Goal: Navigation & Orientation: Find specific page/section

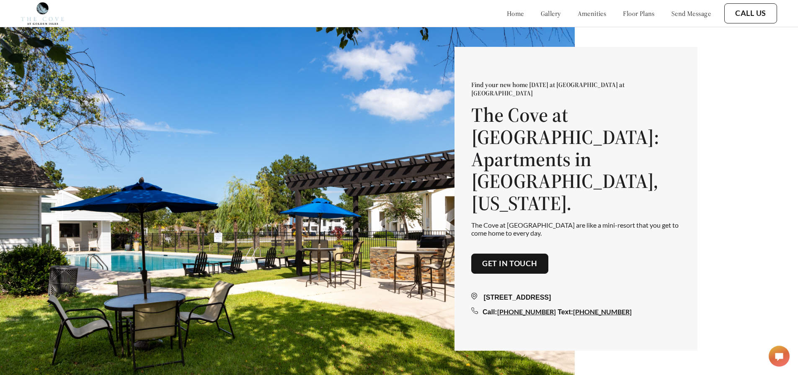
click at [626, 15] on link "floor plans" at bounding box center [639, 13] width 32 height 8
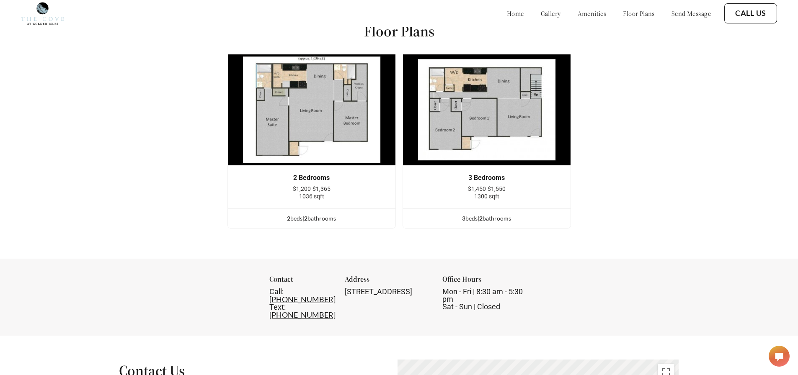
scroll to position [1085, 0]
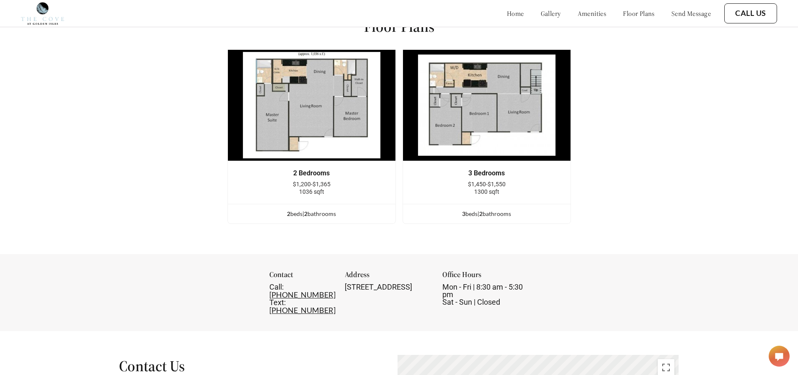
click at [541, 15] on link "gallery" at bounding box center [551, 13] width 20 height 8
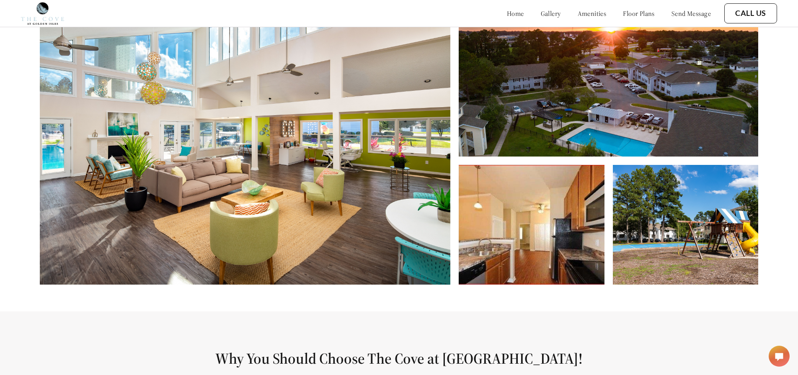
scroll to position [381, 0]
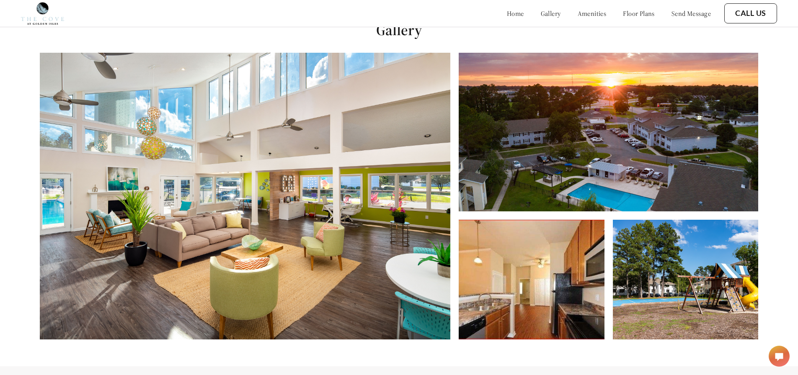
click at [536, 304] on img at bounding box center [530, 280] width 145 height 120
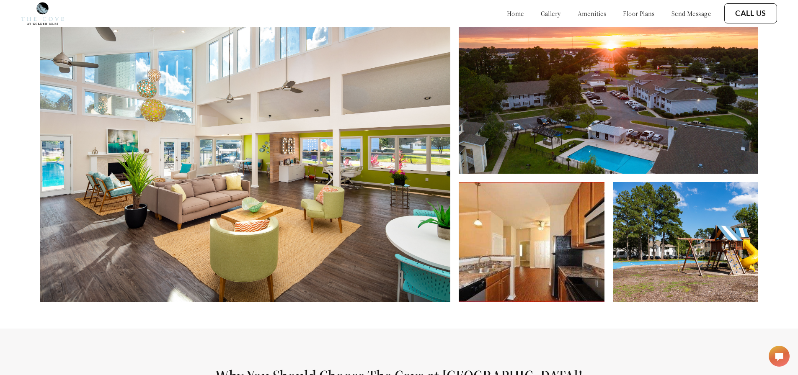
scroll to position [482, 0]
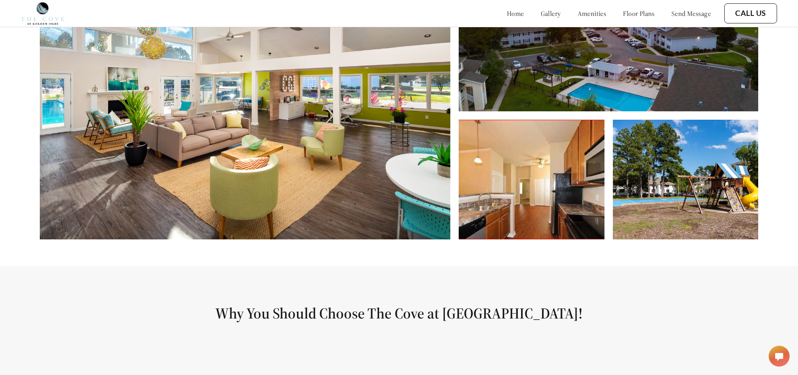
click at [495, 164] on img at bounding box center [530, 180] width 145 height 120
click at [634, 180] on img at bounding box center [685, 180] width 145 height 120
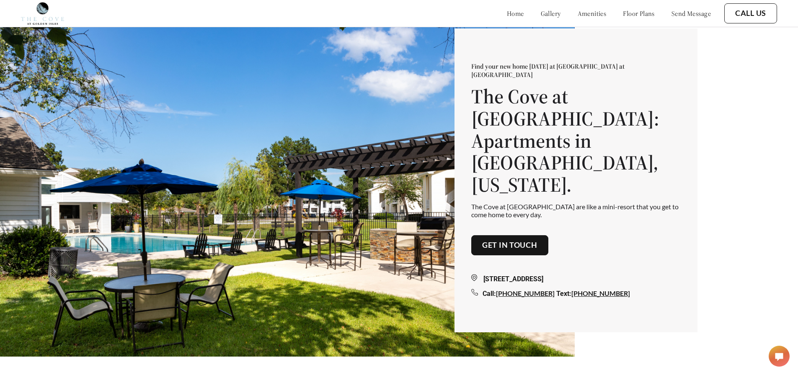
scroll to position [0, 0]
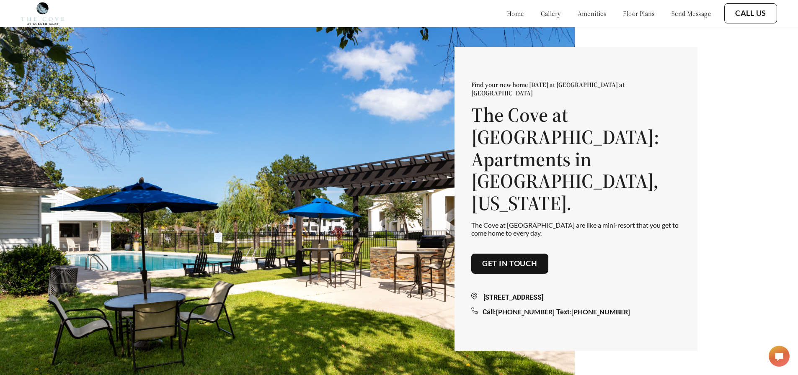
click at [541, 13] on link "gallery" at bounding box center [551, 13] width 20 height 8
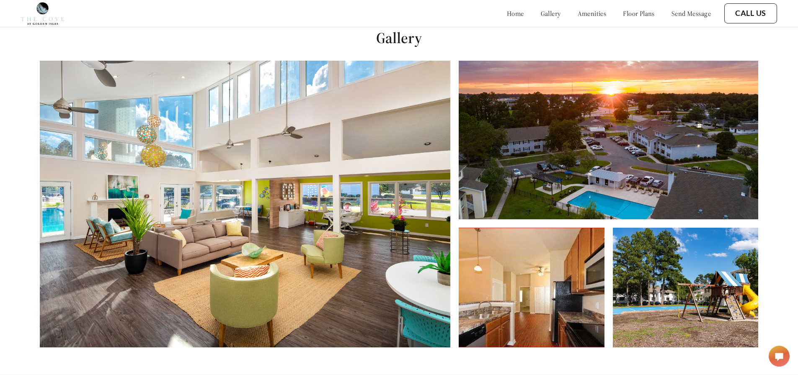
scroll to position [381, 0]
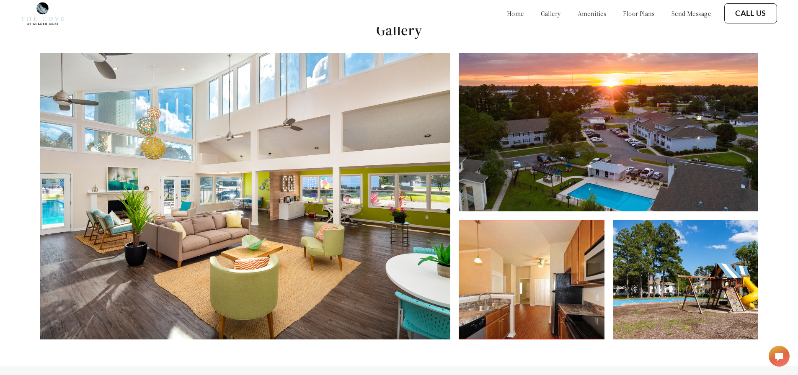
click at [314, 139] on img at bounding box center [245, 196] width 410 height 287
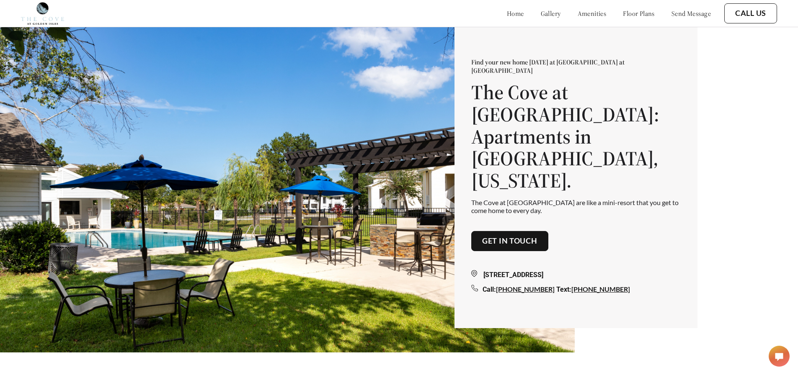
scroll to position [0, 0]
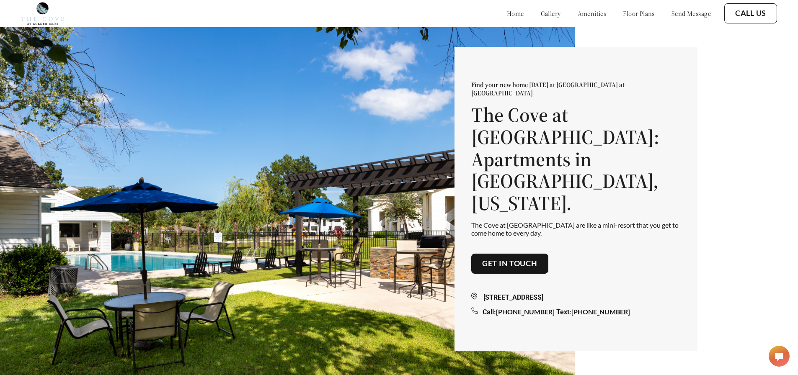
click at [629, 17] on link "floor plans" at bounding box center [639, 13] width 32 height 8
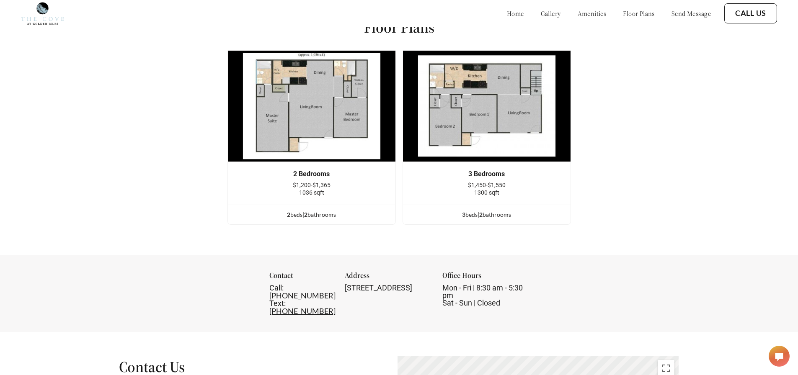
scroll to position [1085, 0]
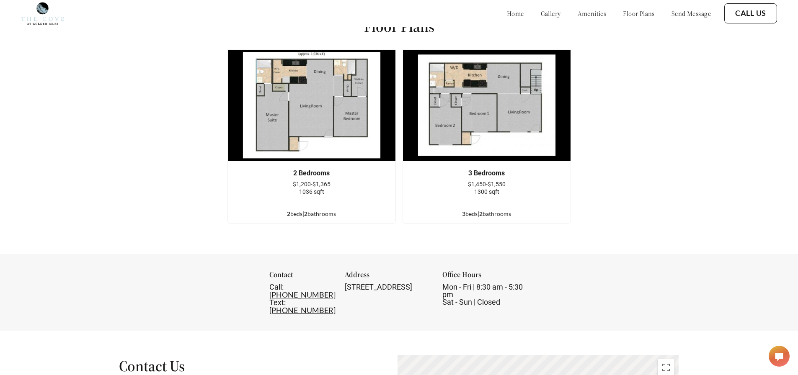
click at [42, 18] on img at bounding box center [42, 13] width 43 height 23
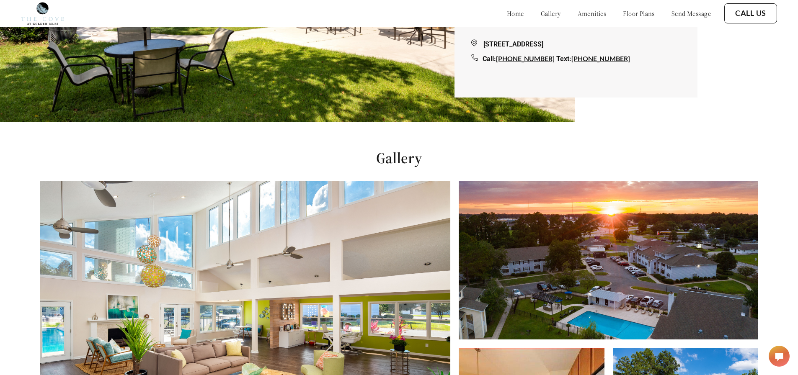
scroll to position [0, 0]
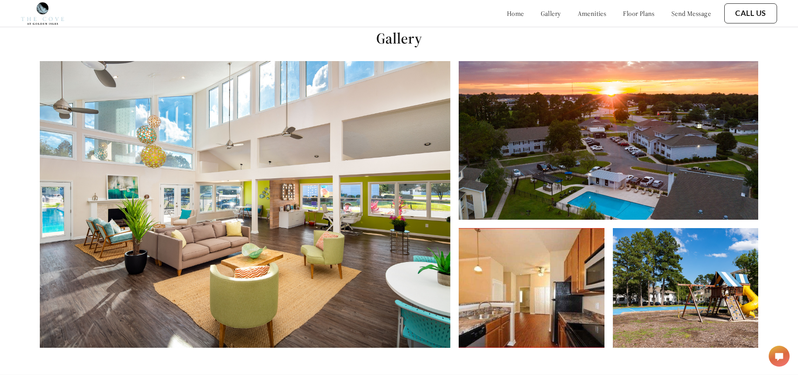
scroll to position [381, 0]
